Goal: Information Seeking & Learning: Learn about a topic

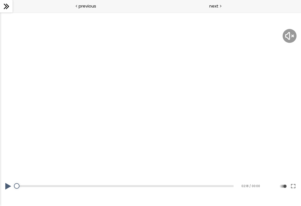
click at [285, 33] on img at bounding box center [289, 36] width 11 height 11
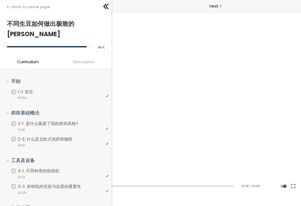
click at [9, 6] on icon at bounding box center [9, 7] width 4 height 4
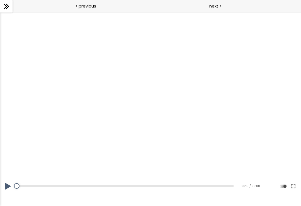
click at [217, 3] on span "next" at bounding box center [213, 6] width 9 height 6
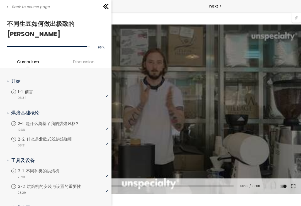
click at [7, 3] on div "Back to course page" at bounding box center [55, 6] width 111 height 13
click at [11, 6] on link "Back to course page" at bounding box center [28, 7] width 43 height 6
click at [42, 7] on span "Back to course page" at bounding box center [31, 7] width 38 height 6
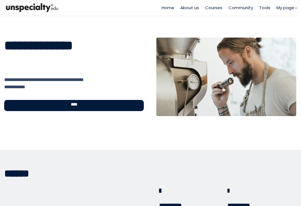
click at [171, 3] on div "Home About us Courses Community Tools My page 1" at bounding box center [228, 7] width 135 height 15
click at [166, 9] on span "Home" at bounding box center [167, 7] width 13 height 6
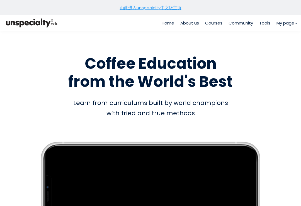
click at [174, 7] on link "由此进入unspecialty中文版主页" at bounding box center [151, 8] width 62 height 6
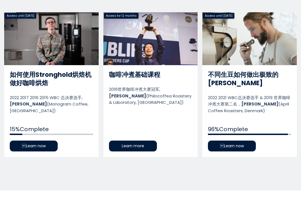
scroll to position [275, 0]
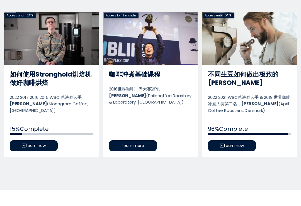
click at [52, 145] on link "如何使用Stronghold烘焙机做好咖啡烘焙" at bounding box center [51, 84] width 94 height 145
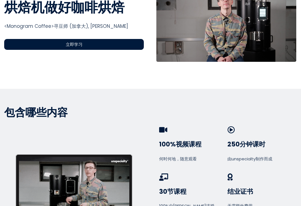
scroll to position [237, 0]
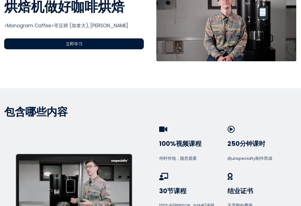
click at [132, 42] on div "立即学习" at bounding box center [73, 43] width 139 height 11
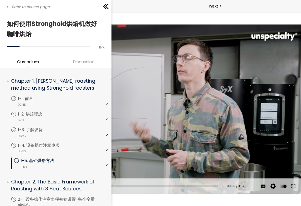
click at [241, 142] on div at bounding box center [150, 109] width 301 height 169
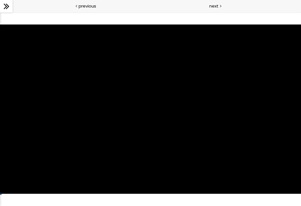
click at [245, 141] on div at bounding box center [150, 109] width 301 height 169
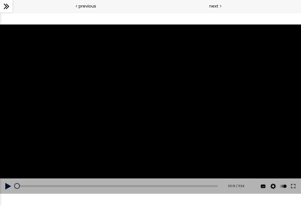
click at [249, 137] on div at bounding box center [150, 109] width 301 height 169
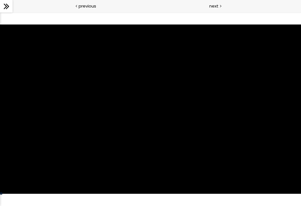
click at [271, 150] on div at bounding box center [150, 109] width 301 height 169
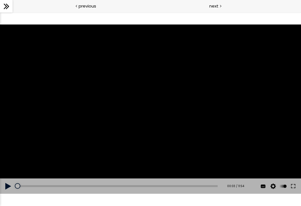
click at [0, 12] on div "Auto 1080p 720p 540p 360p 224p" at bounding box center [0, 12] width 0 height 0
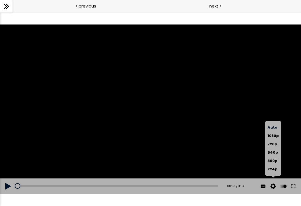
click at [263, 186] on button at bounding box center [263, 186] width 8 height 16
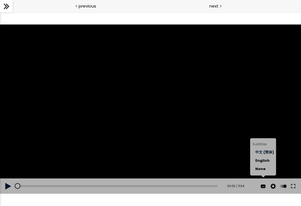
click at [268, 152] on span "中文 (简体)" at bounding box center [264, 152] width 19 height 5
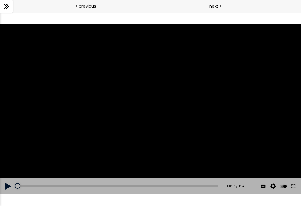
click at [279, 145] on div at bounding box center [150, 109] width 301 height 169
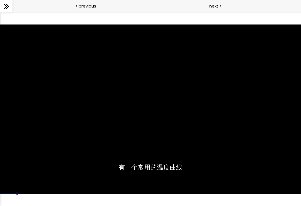
click at [214, 114] on div at bounding box center [150, 109] width 301 height 169
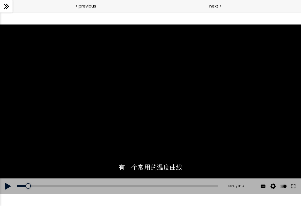
click at [167, 124] on div at bounding box center [150, 109] width 301 height 169
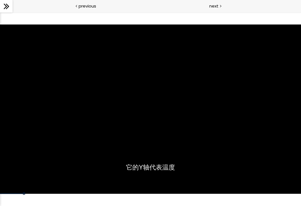
click at [139, 87] on div at bounding box center [150, 109] width 301 height 169
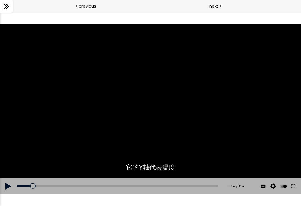
click at [122, 120] on div at bounding box center [150, 109] width 301 height 169
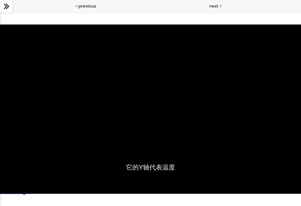
click at [121, 117] on div at bounding box center [150, 109] width 301 height 169
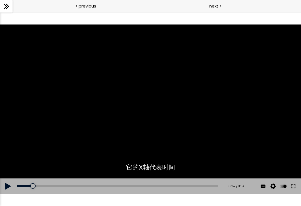
click at [124, 122] on div at bounding box center [150, 109] width 301 height 169
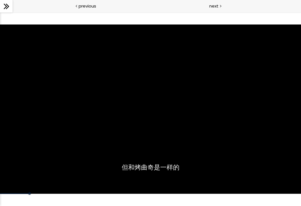
click at [125, 106] on div at bounding box center [150, 109] width 301 height 169
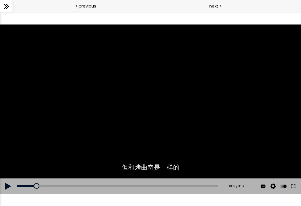
click at [248, 117] on div at bounding box center [150, 109] width 301 height 169
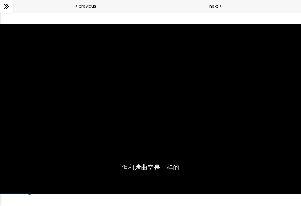
click at [246, 107] on div at bounding box center [150, 109] width 301 height 169
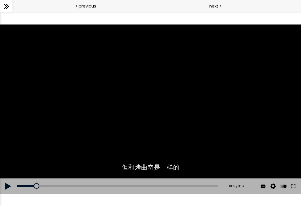
click at [246, 100] on div at bounding box center [150, 109] width 301 height 169
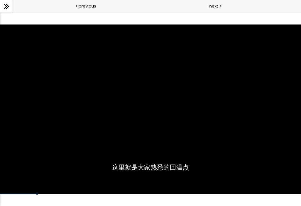
click at [58, 109] on div at bounding box center [150, 109] width 301 height 169
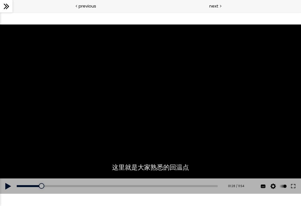
click at [9, 188] on button at bounding box center [8, 186] width 17 height 16
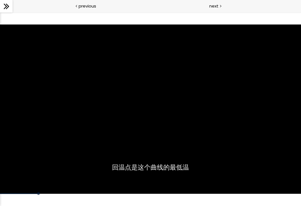
click at [261, 113] on div at bounding box center [150, 109] width 301 height 169
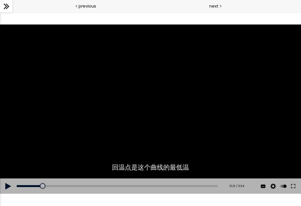
click at [195, 92] on div at bounding box center [150, 109] width 301 height 169
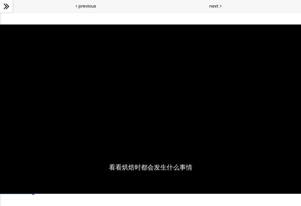
click at [184, 117] on div at bounding box center [150, 109] width 301 height 169
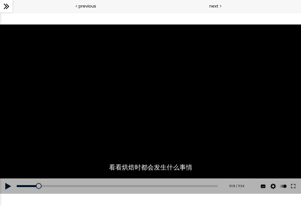
click at [9, 184] on button at bounding box center [8, 186] width 17 height 16
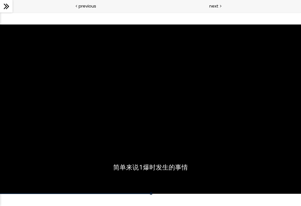
click at [150, 93] on div at bounding box center [150, 109] width 301 height 169
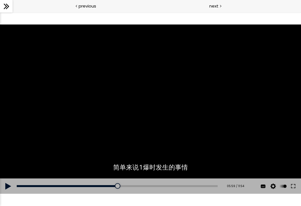
click at [3, 181] on button at bounding box center [8, 186] width 17 height 16
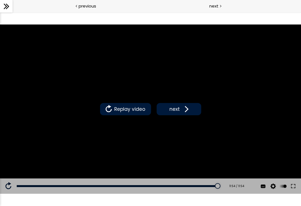
click at [182, 112] on span at bounding box center [185, 109] width 8 height 8
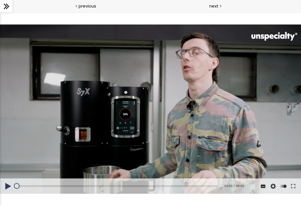
click at [7, 190] on button at bounding box center [8, 186] width 17 height 16
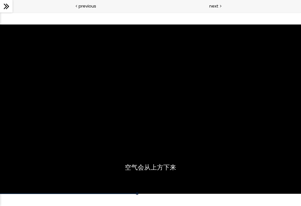
click at [183, 118] on div at bounding box center [150, 109] width 301 height 169
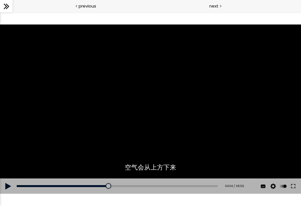
click at [146, 133] on div at bounding box center [150, 109] width 301 height 169
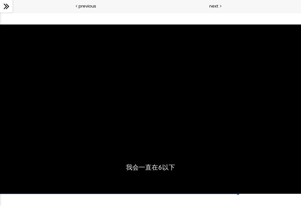
click at [197, 115] on div at bounding box center [150, 109] width 301 height 169
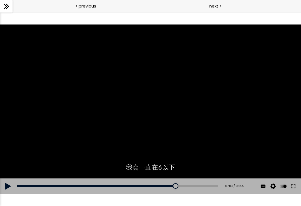
click at [224, 125] on div at bounding box center [150, 109] width 301 height 169
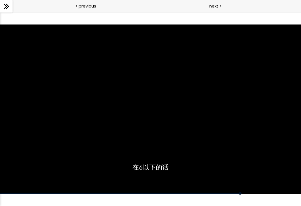
click at [185, 129] on div at bounding box center [150, 109] width 301 height 169
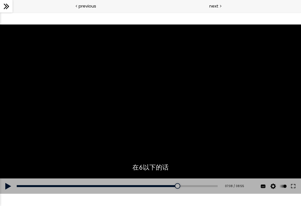
click at [217, 109] on div at bounding box center [150, 109] width 301 height 169
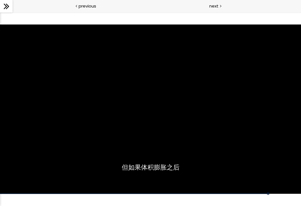
click at [209, 129] on div at bounding box center [150, 109] width 301 height 169
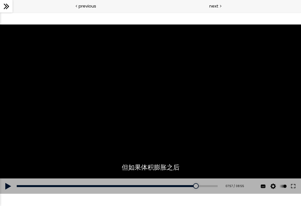
click at [227, 131] on div at bounding box center [150, 109] width 301 height 169
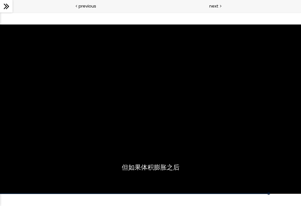
click at [229, 139] on div at bounding box center [150, 109] width 301 height 169
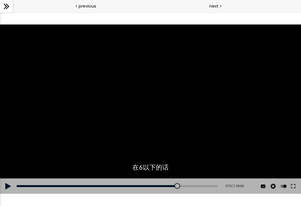
click at [238, 143] on div at bounding box center [150, 109] width 301 height 169
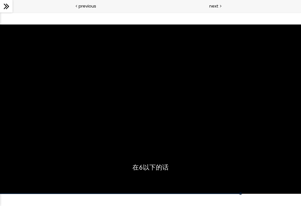
click at [219, 146] on div at bounding box center [150, 109] width 301 height 169
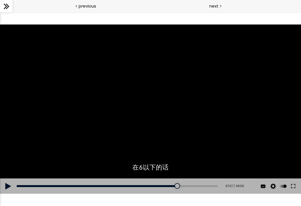
click at [180, 186] on div "07:07" at bounding box center [117, 186] width 201 height 2
click at [200, 150] on div at bounding box center [150, 109] width 301 height 169
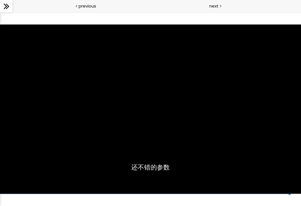
click at [163, 102] on div at bounding box center [150, 109] width 301 height 169
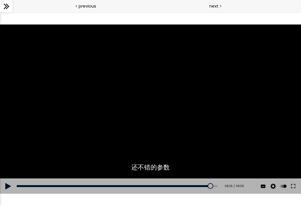
click at [206, 121] on div at bounding box center [150, 109] width 301 height 169
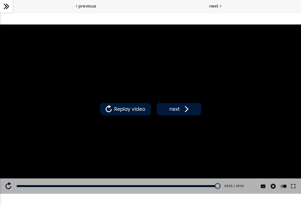
click at [176, 115] on button "next" at bounding box center [178, 109] width 45 height 12
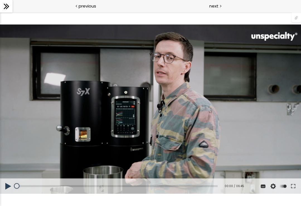
click at [3, 188] on button at bounding box center [8, 186] width 17 height 16
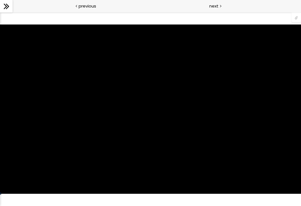
click at [8, 187] on div "您可以点击上方的 📎 下载烘焙曲线。" at bounding box center [150, 109] width 301 height 169
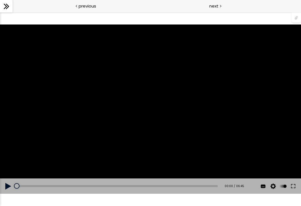
click at [10, 186] on button at bounding box center [8, 186] width 17 height 16
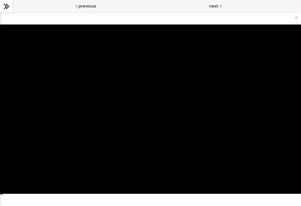
click at [165, 132] on div "您可以点击上方的 📎 下载烘焙曲线。" at bounding box center [150, 109] width 301 height 169
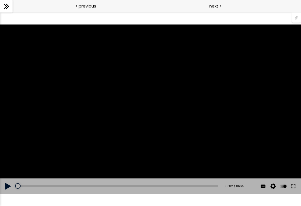
click at [8, 191] on button at bounding box center [8, 186] width 17 height 16
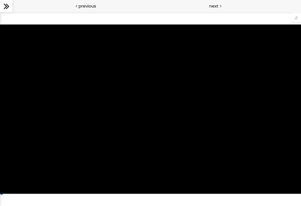
click at [4, 187] on div "您可以点击上方的 📎 下载烘焙曲线。" at bounding box center [150, 109] width 301 height 169
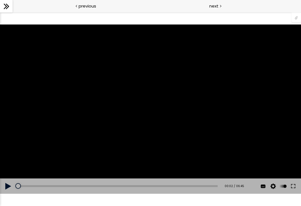
click at [9, 187] on button at bounding box center [8, 186] width 17 height 16
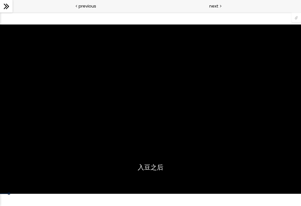
click at [185, 163] on div "您可以点击上方的 📎 下载烘焙曲线。" at bounding box center [150, 109] width 301 height 169
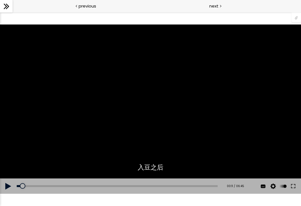
click at [179, 119] on div "您可以点击上方的 📎 下载烘焙曲线。" at bounding box center [150, 109] width 301 height 169
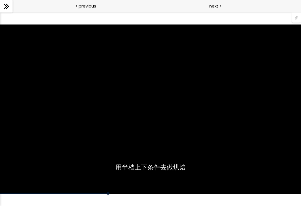
click at [165, 147] on div "您可以点击上方的 📎 下载烘焙曲线。" at bounding box center [150, 109] width 301 height 169
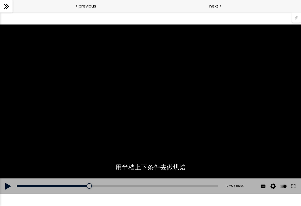
click at [129, 109] on div "您可以点击上方的 📎 下载烘焙曲线。" at bounding box center [150, 109] width 301 height 169
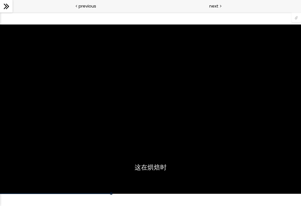
click at [131, 114] on div "您可以点击上方的 📎 下载烘焙曲线。" at bounding box center [150, 109] width 301 height 169
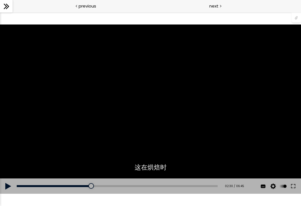
click at [105, 116] on div "您可以点击上方的 📎 下载烘焙曲线。" at bounding box center [150, 109] width 301 height 169
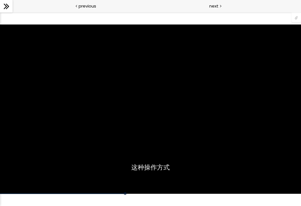
click at [119, 115] on div "您可以点击上方的 📎 下载烘焙曲线。" at bounding box center [150, 109] width 301 height 169
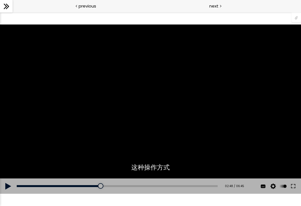
click at [115, 87] on div "您可以点击上方的 📎 下载烘焙曲线。" at bounding box center [150, 109] width 301 height 169
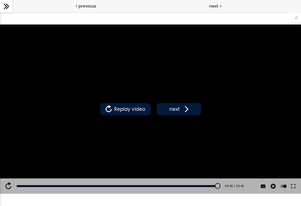
click at [128, 109] on span "Replay video" at bounding box center [130, 109] width 34 height 7
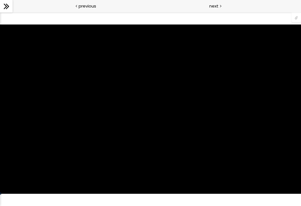
click at [231, 140] on div "您可以点击上方的 📎 下载烘焙曲线。" at bounding box center [150, 109] width 301 height 169
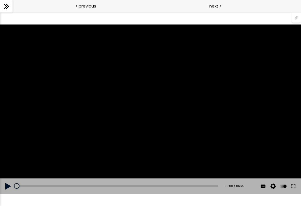
click at [204, 151] on div "您可以点击上方的 📎 下载烘焙曲线。" at bounding box center [150, 109] width 301 height 169
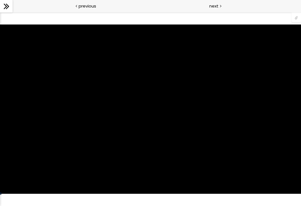
click at [202, 152] on div "您可以点击上方的 📎 下载烘焙曲线。" at bounding box center [150, 109] width 301 height 169
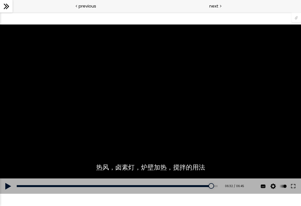
click at [213, 185] on div at bounding box center [211, 186] width 6 height 6
click at [210, 186] on div "06:25" at bounding box center [117, 186] width 201 height 2
click at [211, 186] on div "06:36" at bounding box center [117, 186] width 201 height 2
click at [251, 151] on div "您可以点击上方的 📎 下载烘焙曲线。" at bounding box center [150, 109] width 301 height 169
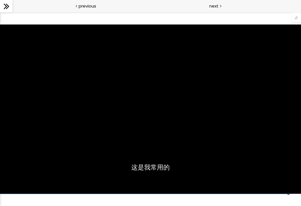
click at [259, 146] on div "您可以点击上方的 📎 下载烘焙曲线。" at bounding box center [150, 109] width 301 height 169
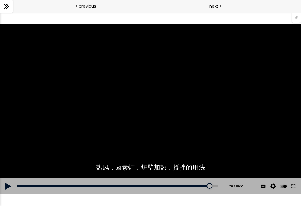
click at [251, 146] on div "您可以点击上方的 📎 下载烘焙曲线。" at bounding box center [150, 109] width 301 height 169
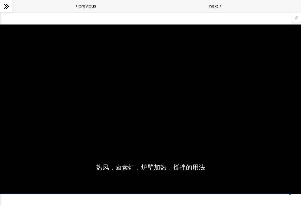
click at [250, 146] on div "您可以点击上方的 📎 下载烘焙曲线。" at bounding box center [150, 109] width 301 height 169
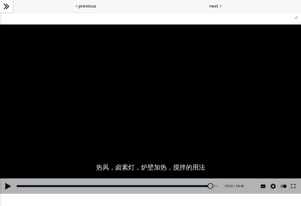
click at [214, 109] on div "您可以点击上方的 📎 下载烘焙曲线。" at bounding box center [150, 109] width 301 height 169
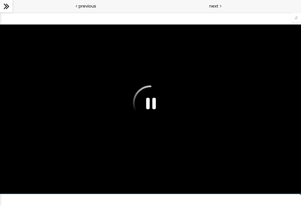
click at [221, 116] on div "您可以点击上方的 📎 下载烘焙曲线。" at bounding box center [150, 109] width 301 height 169
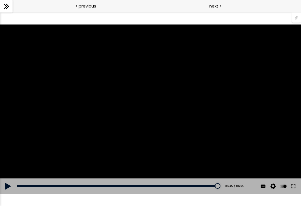
click at [217, 5] on span "next" at bounding box center [213, 6] width 9 height 6
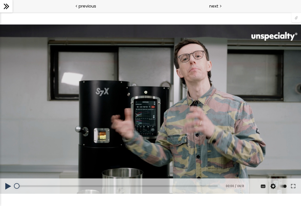
click at [224, 118] on div "您可以点击上方的 📎 下载烘焙曲线。" at bounding box center [150, 109] width 301 height 169
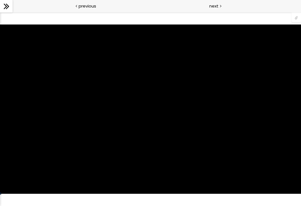
click at [209, 124] on div "您可以点击上方的 📎 下载烘焙曲线。" at bounding box center [150, 109] width 301 height 169
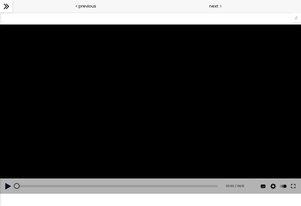
click at [198, 126] on div "您可以点击上方的 📎 下载烘焙曲线。" at bounding box center [150, 109] width 301 height 169
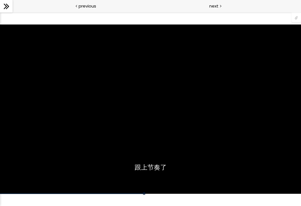
click at [29, 109] on div "您可以点击上方的 📎 下载烘焙曲线。" at bounding box center [150, 109] width 301 height 169
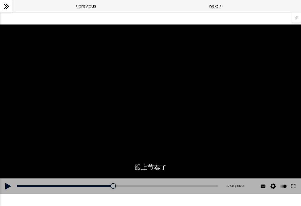
click at [127, 100] on div "您可以点击上方的 📎 下载烘焙曲线。" at bounding box center [150, 109] width 301 height 169
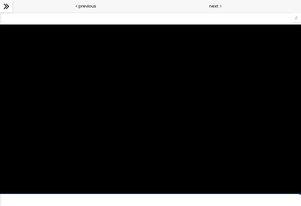
click at [212, 127] on div "您可以点击上方的 📎 下载烘焙曲线。" at bounding box center [150, 109] width 301 height 169
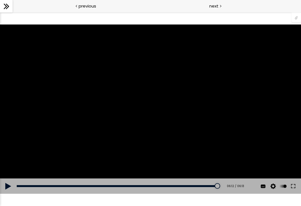
click at [215, 4] on span "next" at bounding box center [213, 6] width 9 height 6
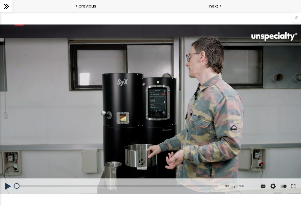
click at [216, 154] on div "您可以点击上方的 📎 下载烘焙曲线。" at bounding box center [150, 109] width 301 height 169
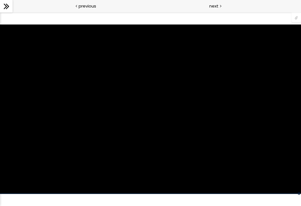
click at [213, 5] on span "next" at bounding box center [213, 6] width 9 height 6
click at [213, 6] on span "next" at bounding box center [213, 6] width 9 height 6
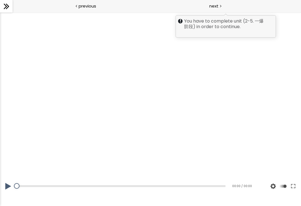
scroll to position [181, 0]
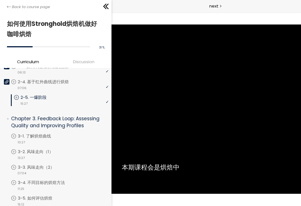
scroll to position [172, 0]
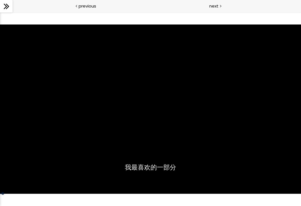
click at [208, 143] on div at bounding box center [150, 109] width 301 height 169
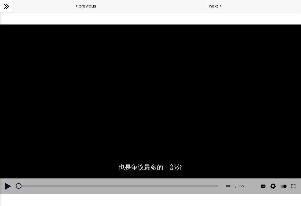
click at [194, 144] on div at bounding box center [150, 109] width 301 height 169
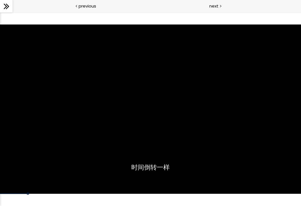
click at [171, 142] on div at bounding box center [150, 109] width 301 height 169
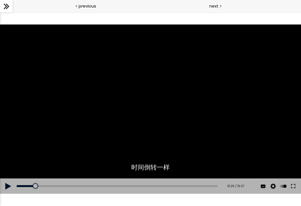
click at [227, 118] on div at bounding box center [150, 109] width 301 height 169
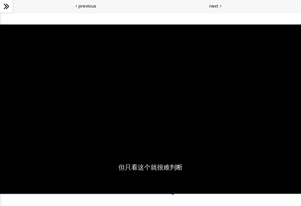
click at [178, 192] on div at bounding box center [136, 188] width 272 height 12
